Goal: Transaction & Acquisition: Purchase product/service

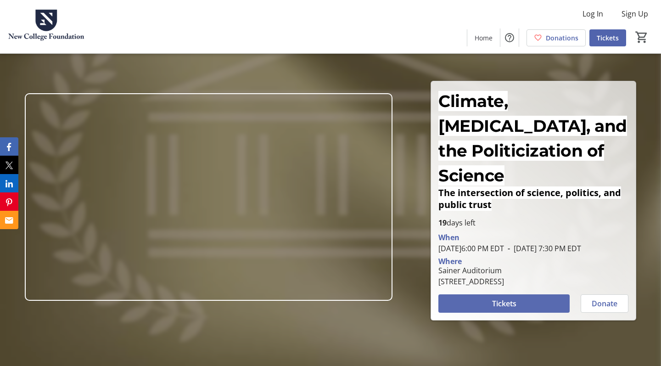
click at [480, 298] on span at bounding box center [503, 303] width 131 height 22
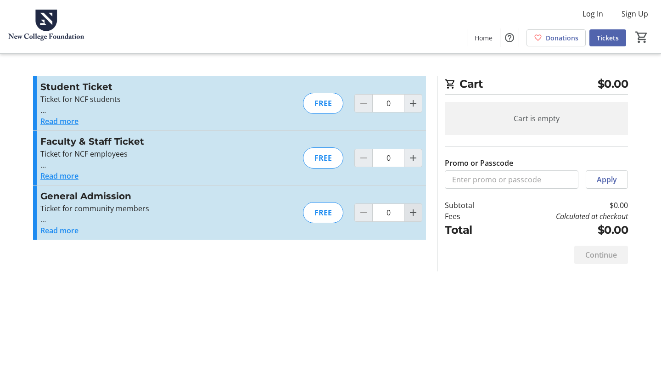
click at [416, 217] on mat-icon "Increment by one" at bounding box center [413, 212] width 11 height 11
type input "1"
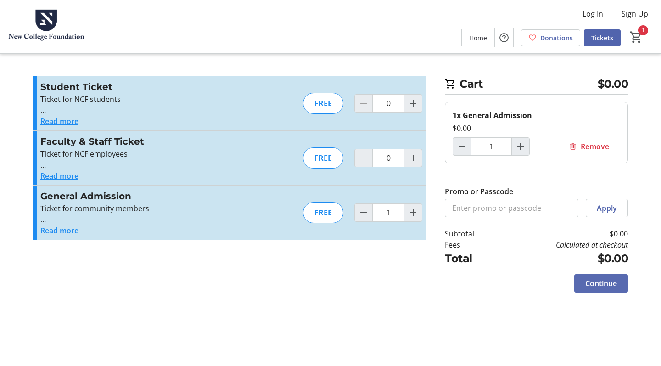
click at [583, 282] on span at bounding box center [601, 283] width 54 height 22
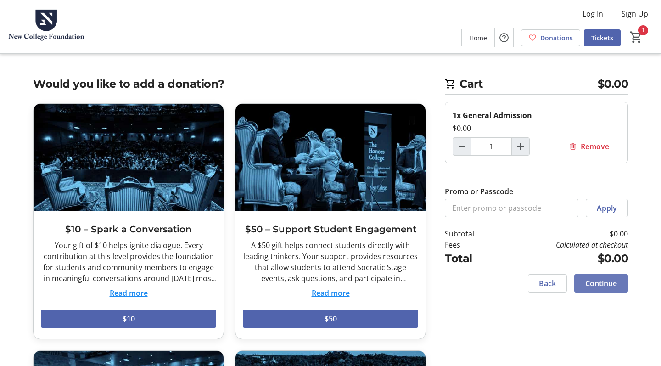
click at [581, 285] on span at bounding box center [601, 283] width 54 height 22
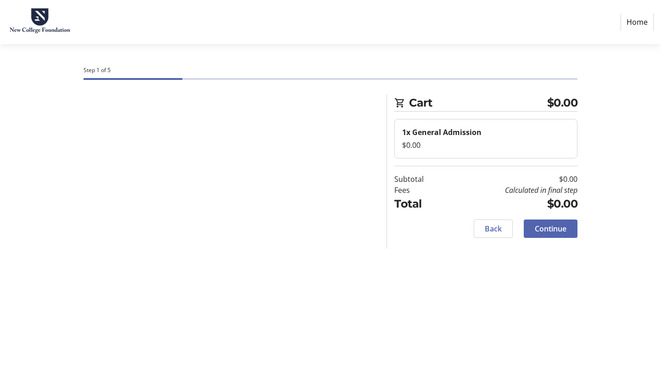
select select "US"
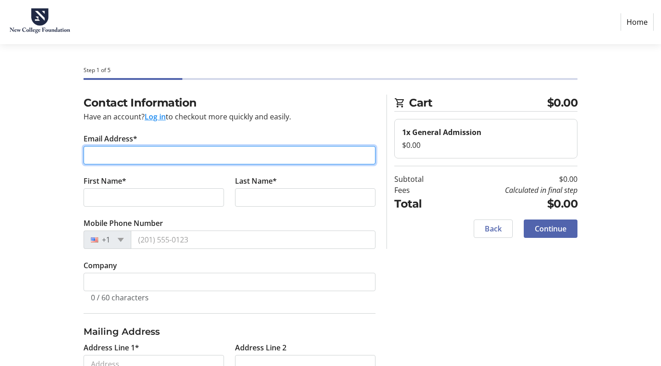
type input "[PERSON_NAME][EMAIL_ADDRESS][PERSON_NAME][DOMAIN_NAME]"
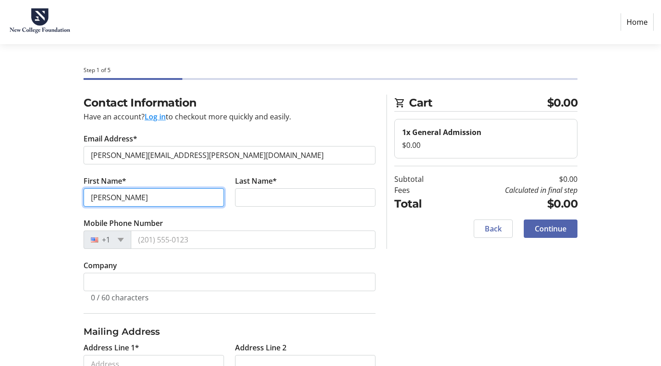
type input "[PERSON_NAME]"
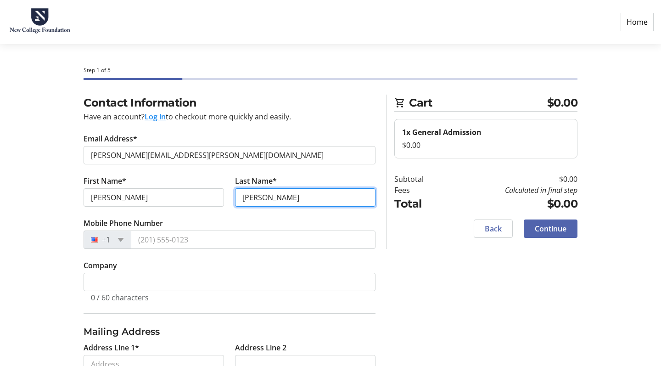
type input "[PERSON_NAME]"
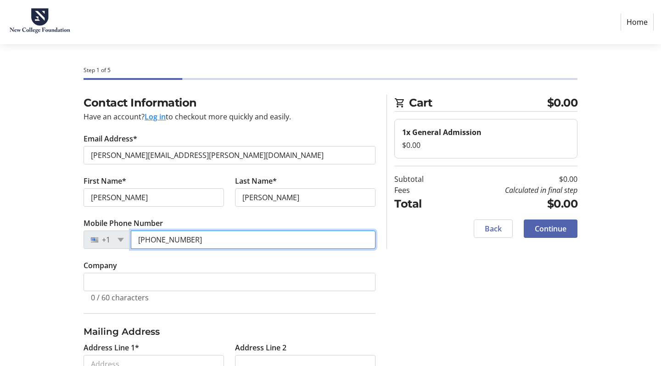
type input "[PHONE_NUMBER]"
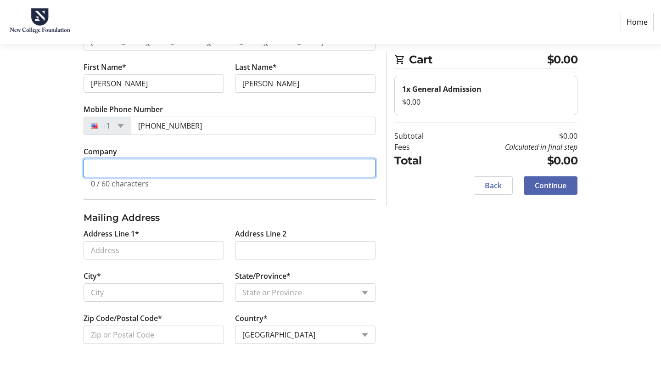
scroll to position [114, 0]
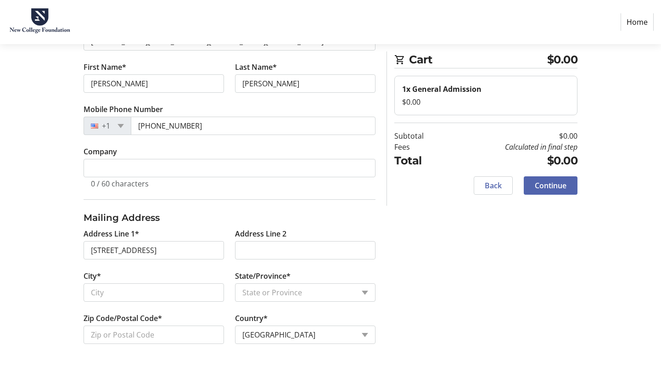
type input "[STREET_ADDRESS]"
type input "[GEOGRAPHIC_DATA]"
select select "FL"
type input "34238"
click at [543, 190] on span "Continue" at bounding box center [551, 185] width 32 height 11
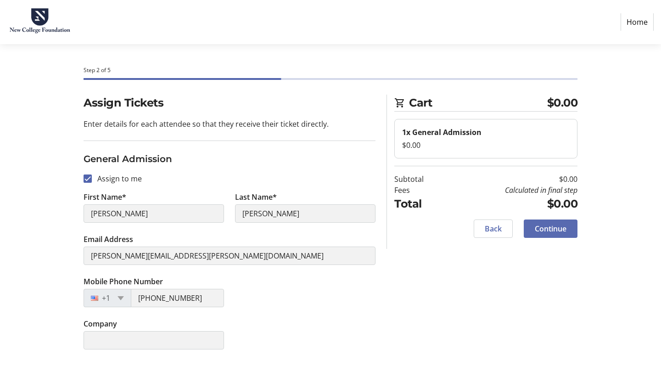
click at [541, 230] on span "Continue" at bounding box center [551, 228] width 32 height 11
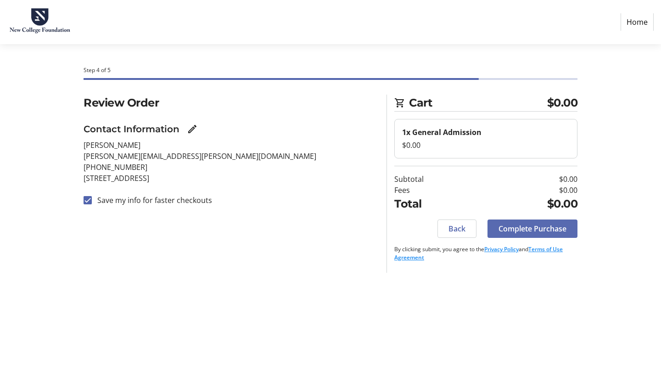
click at [530, 230] on span "Complete Purchase" at bounding box center [533, 228] width 68 height 11
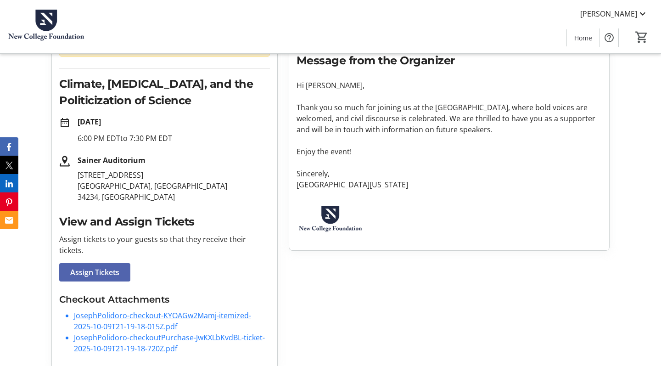
scroll to position [122, 0]
